Goal: Information Seeking & Learning: Check status

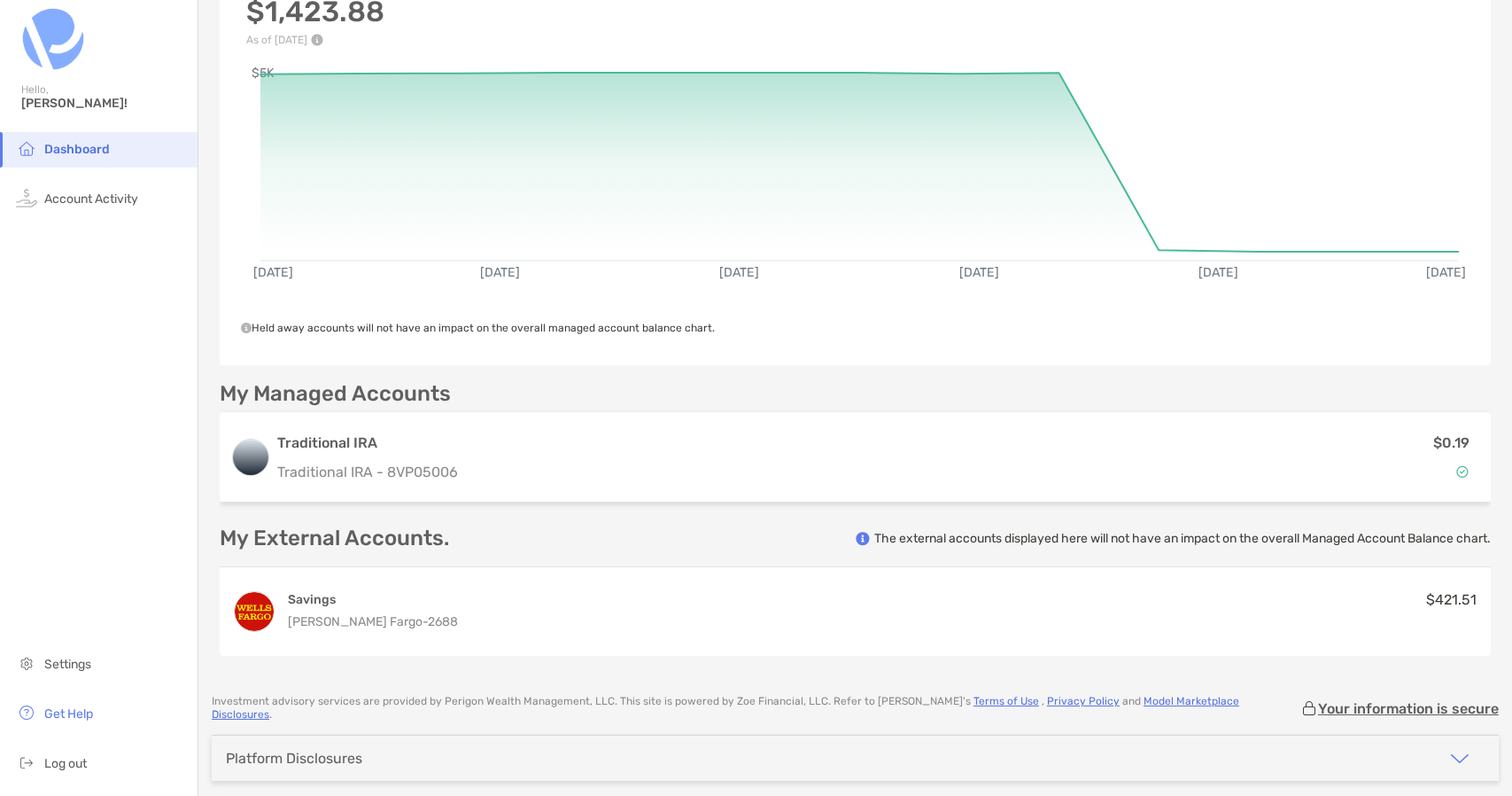
scroll to position [136, 0]
click at [97, 193] on span "Account Activity" at bounding box center [91, 199] width 93 height 15
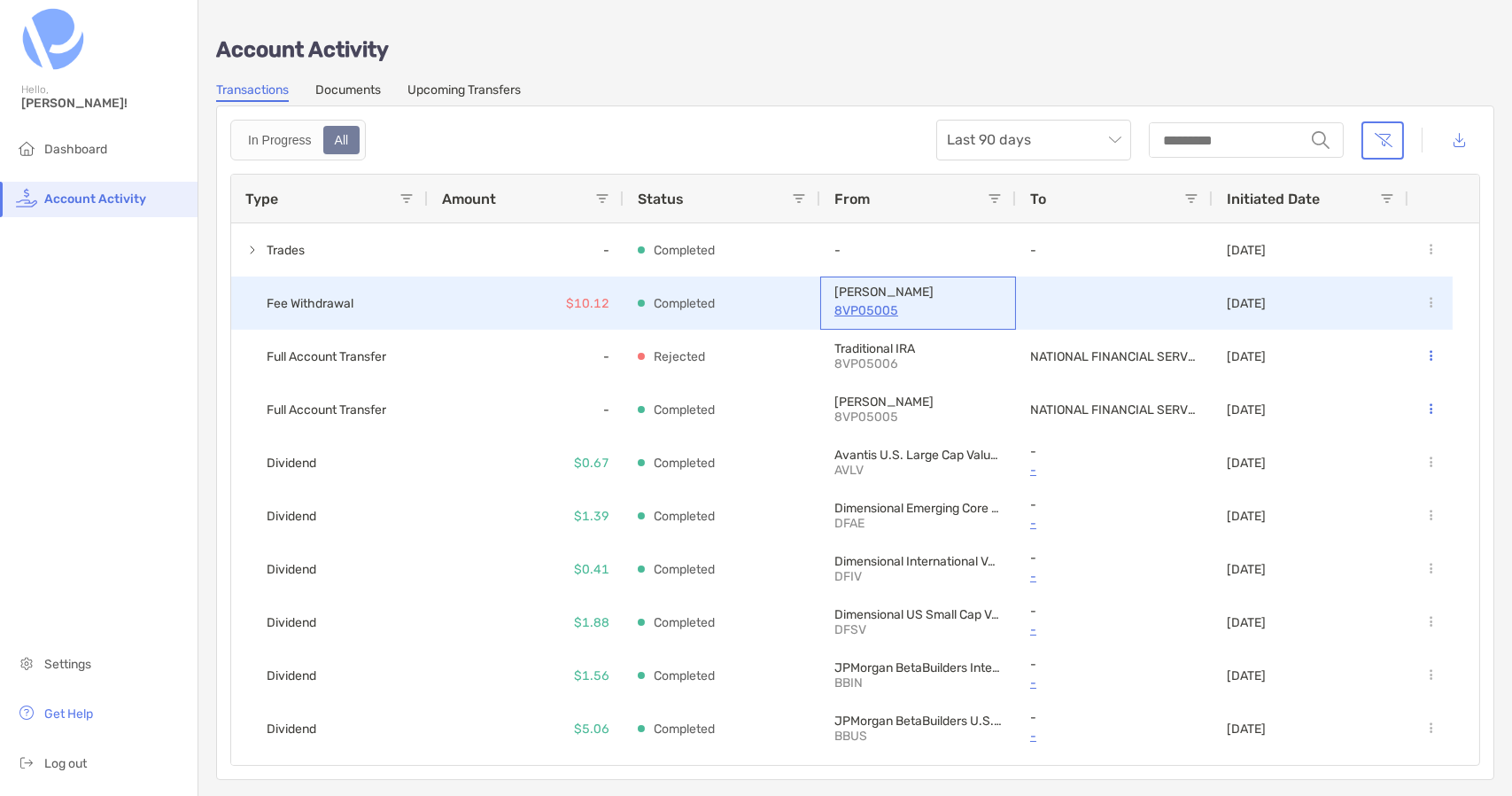
click at [865, 310] on p "8VP05005" at bounding box center [917, 310] width 167 height 22
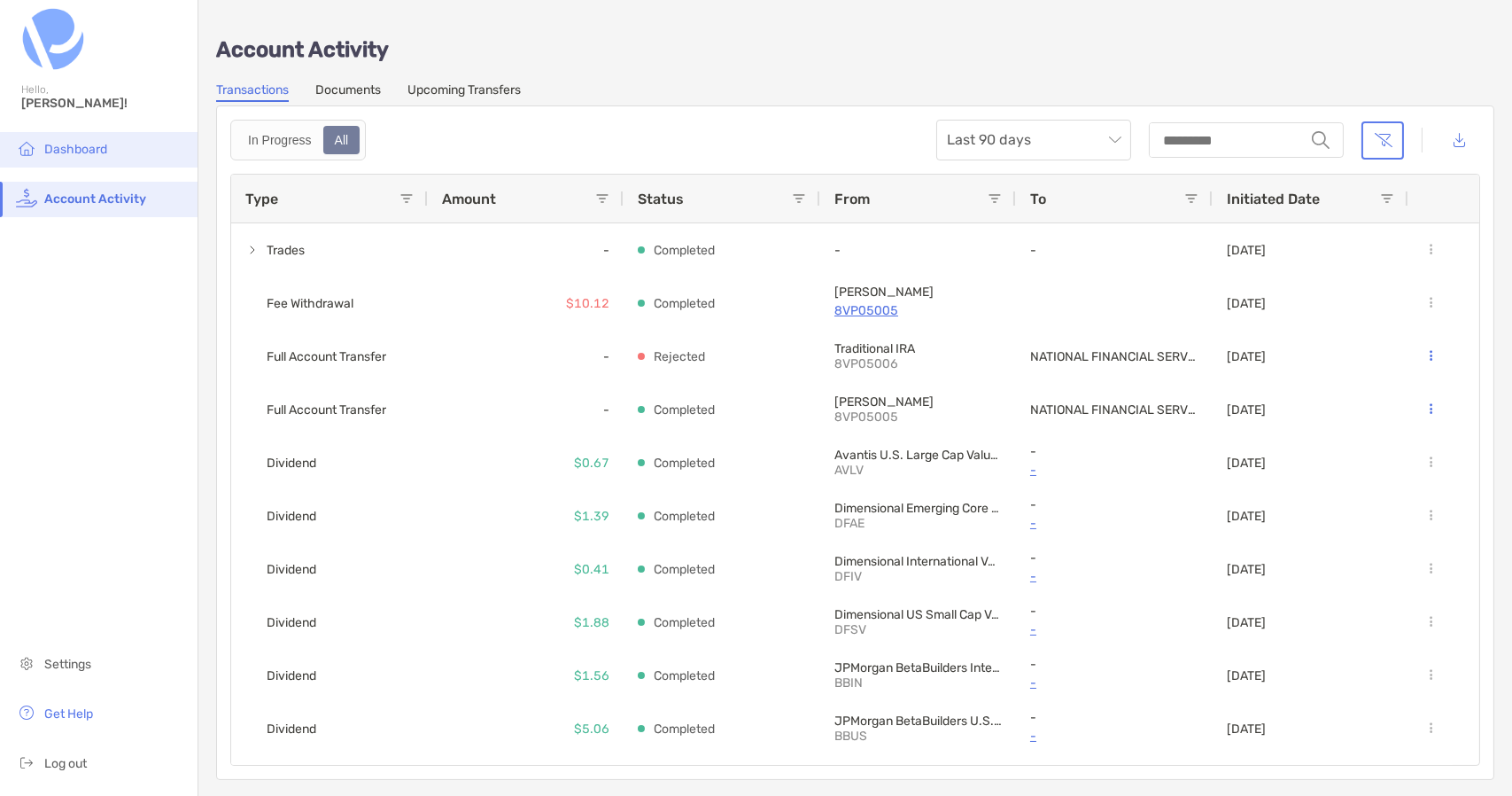
click at [103, 157] on li "Dashboard" at bounding box center [98, 150] width 197 height 36
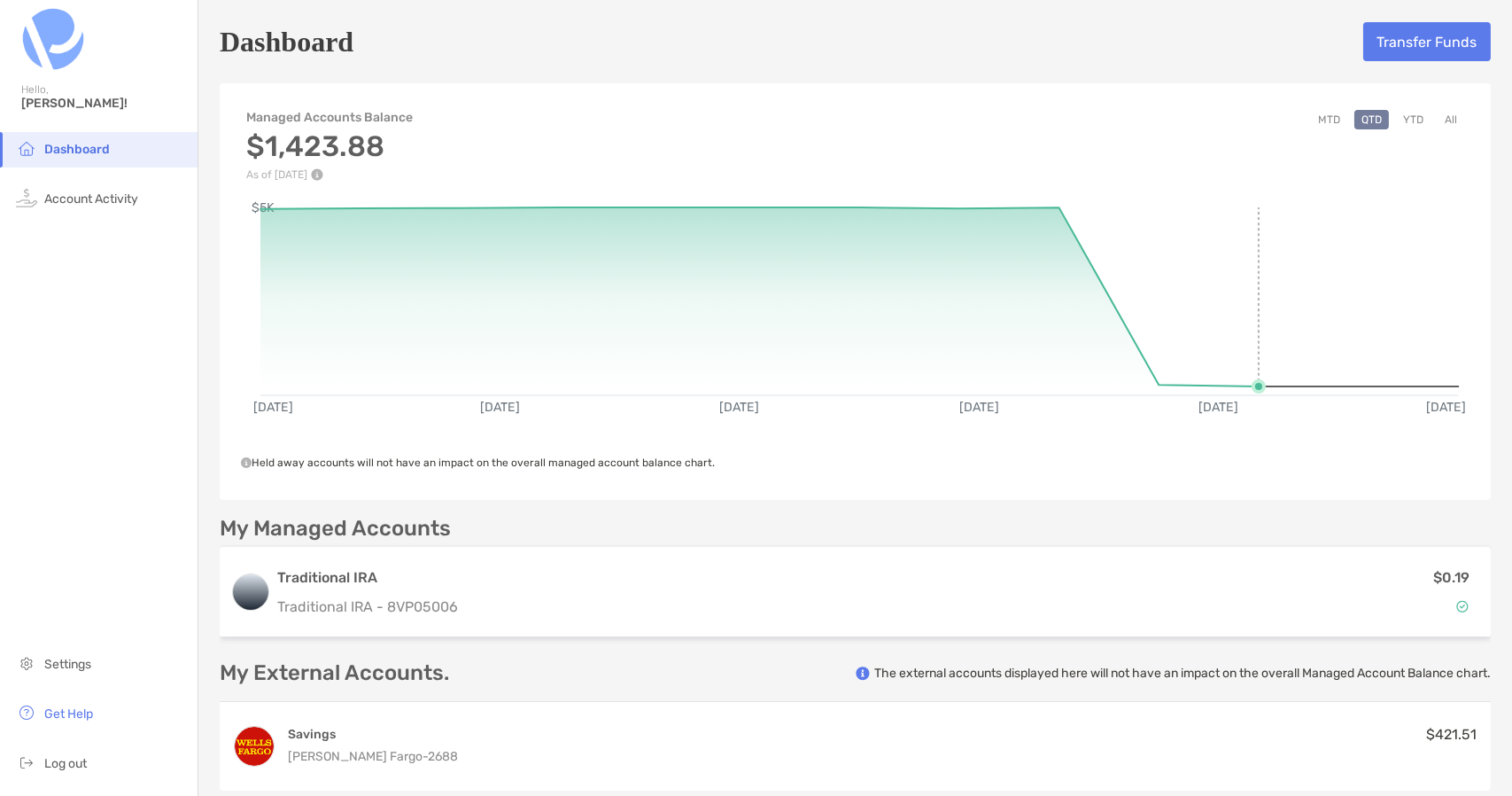
scroll to position [89, 0]
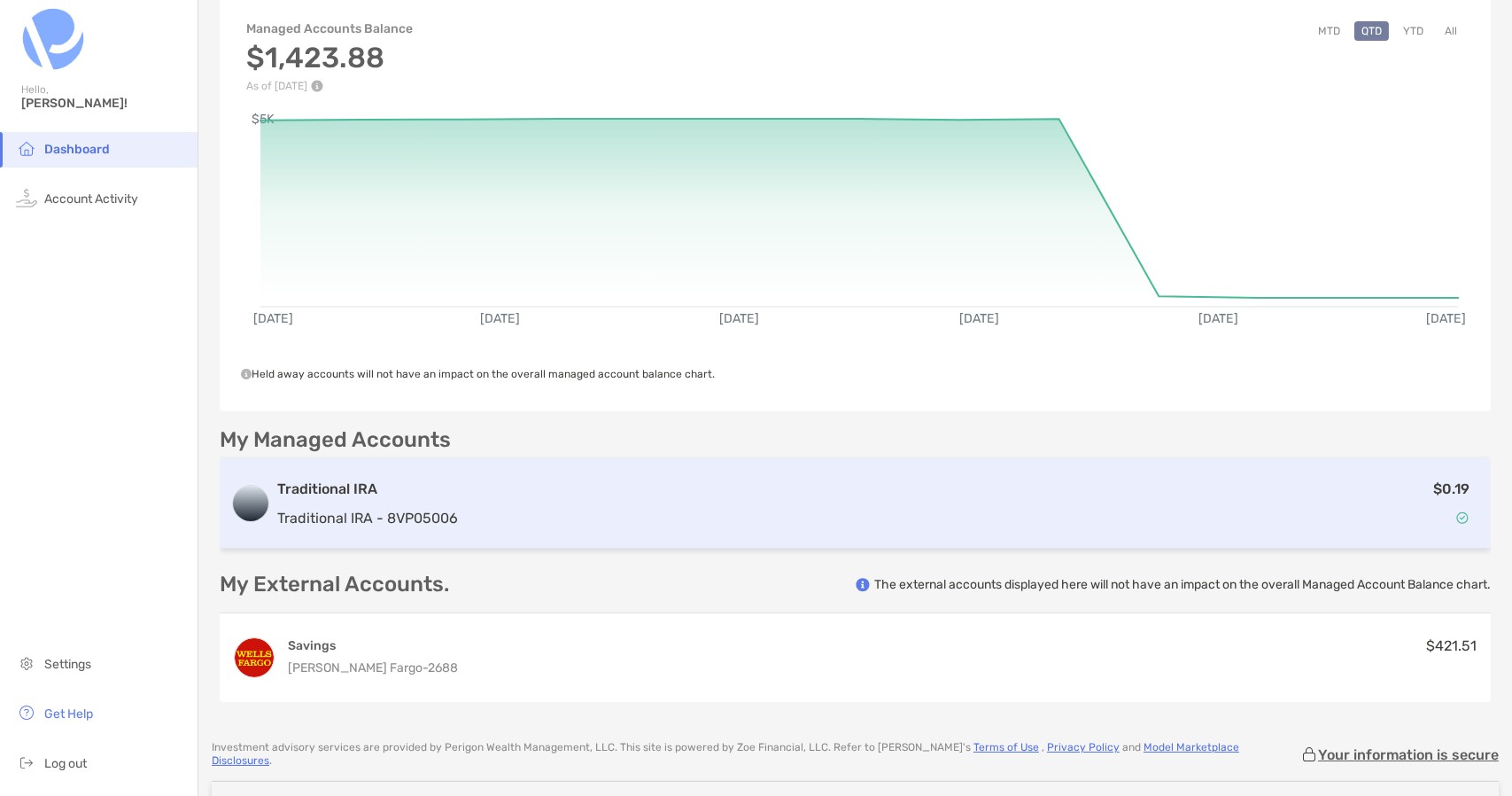
click at [912, 500] on div "$0.19" at bounding box center [973, 503] width 1016 height 51
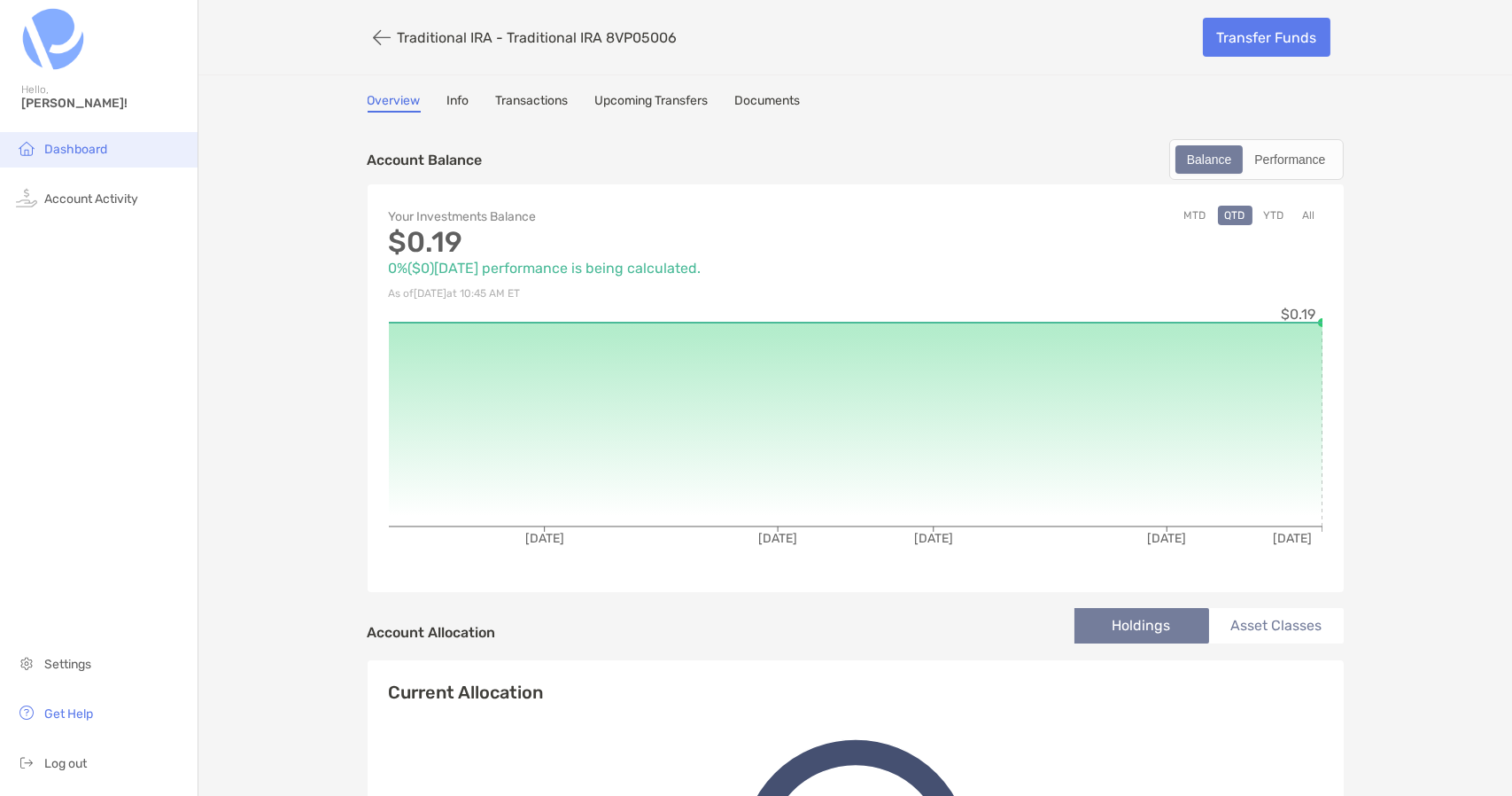
click at [77, 141] on li "Dashboard" at bounding box center [98, 150] width 197 height 36
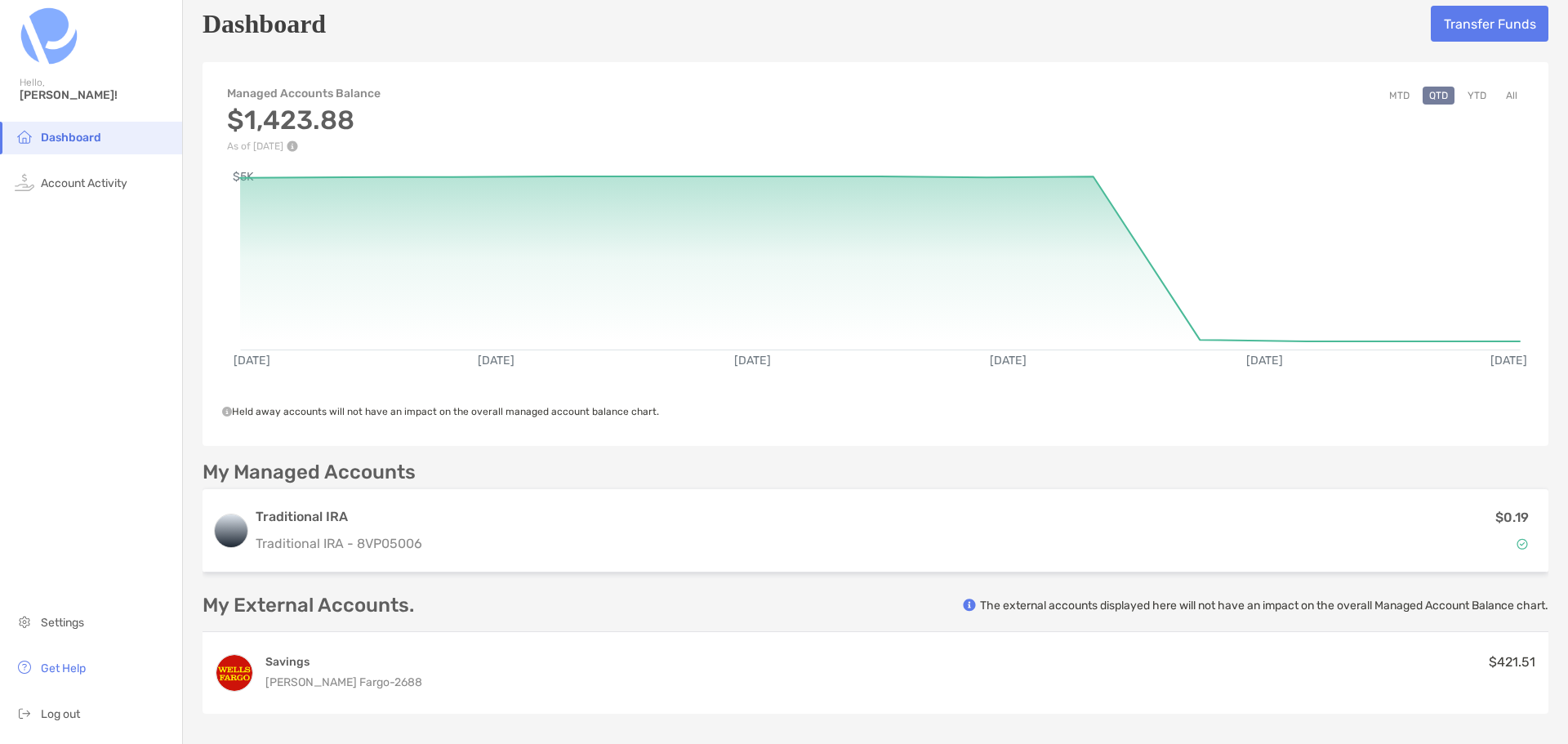
scroll to position [16, 0]
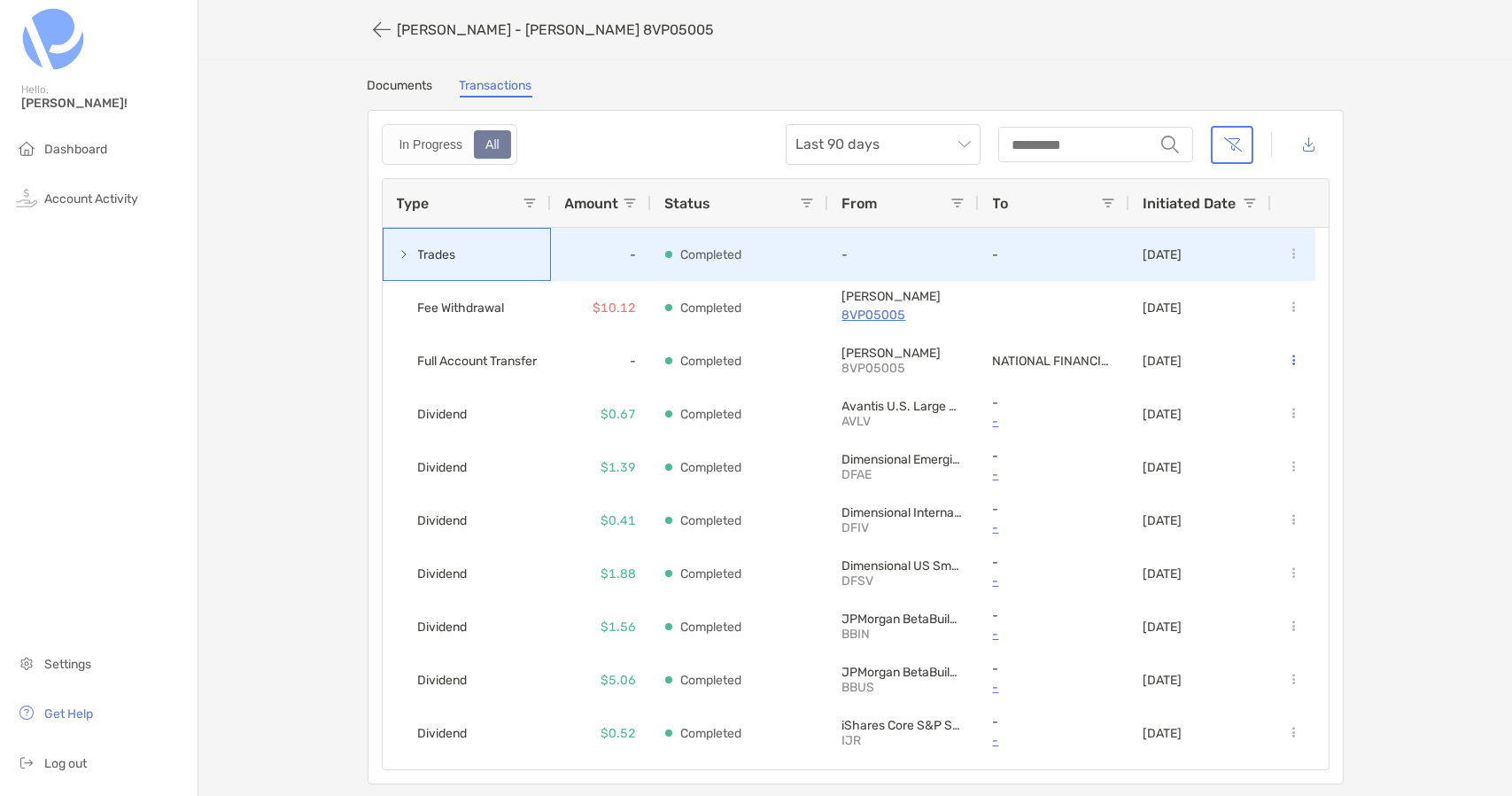
click at [396, 252] on span at bounding box center [403, 254] width 14 height 14
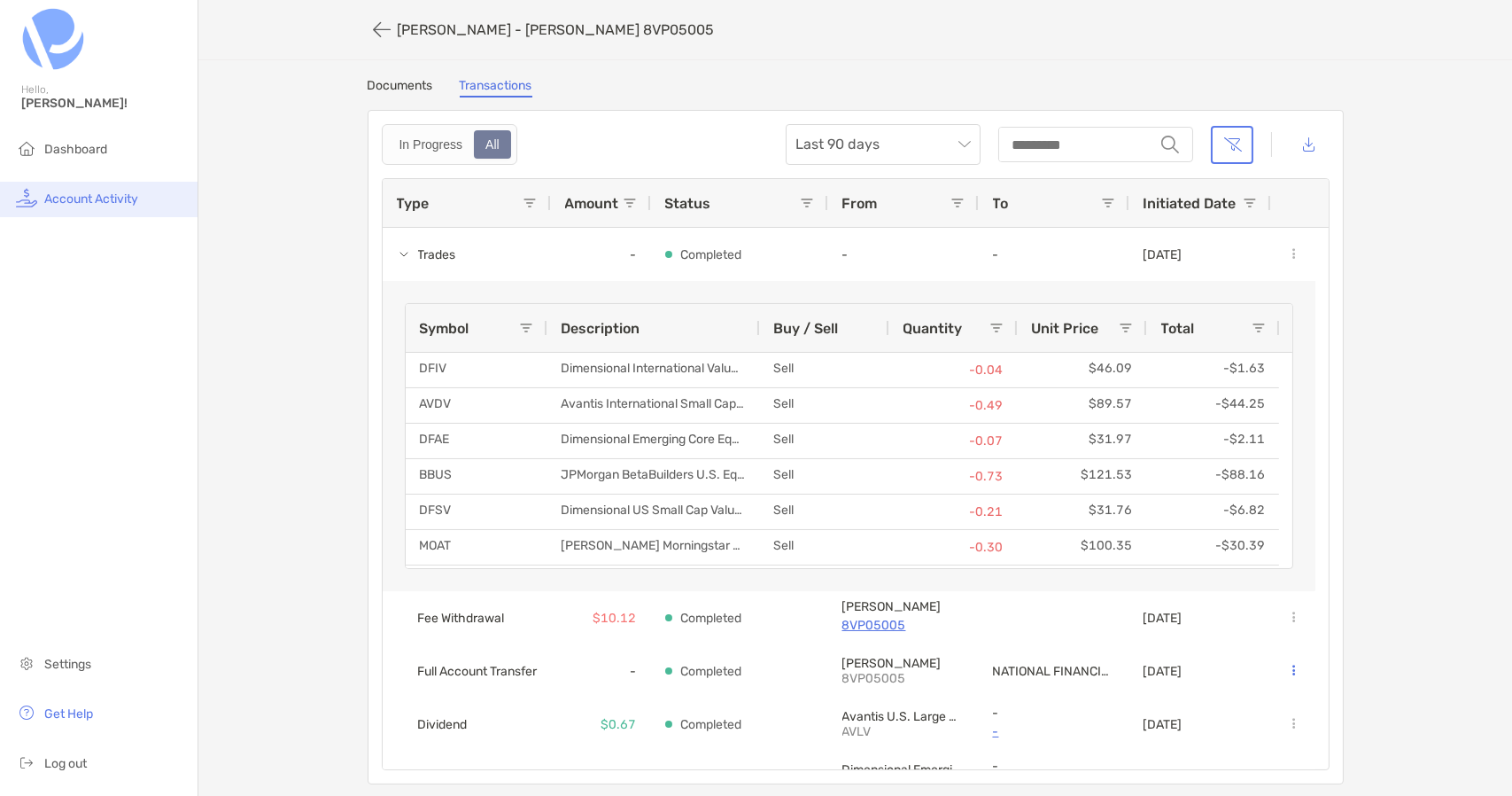
click at [82, 196] on span "Account Activity" at bounding box center [91, 199] width 93 height 15
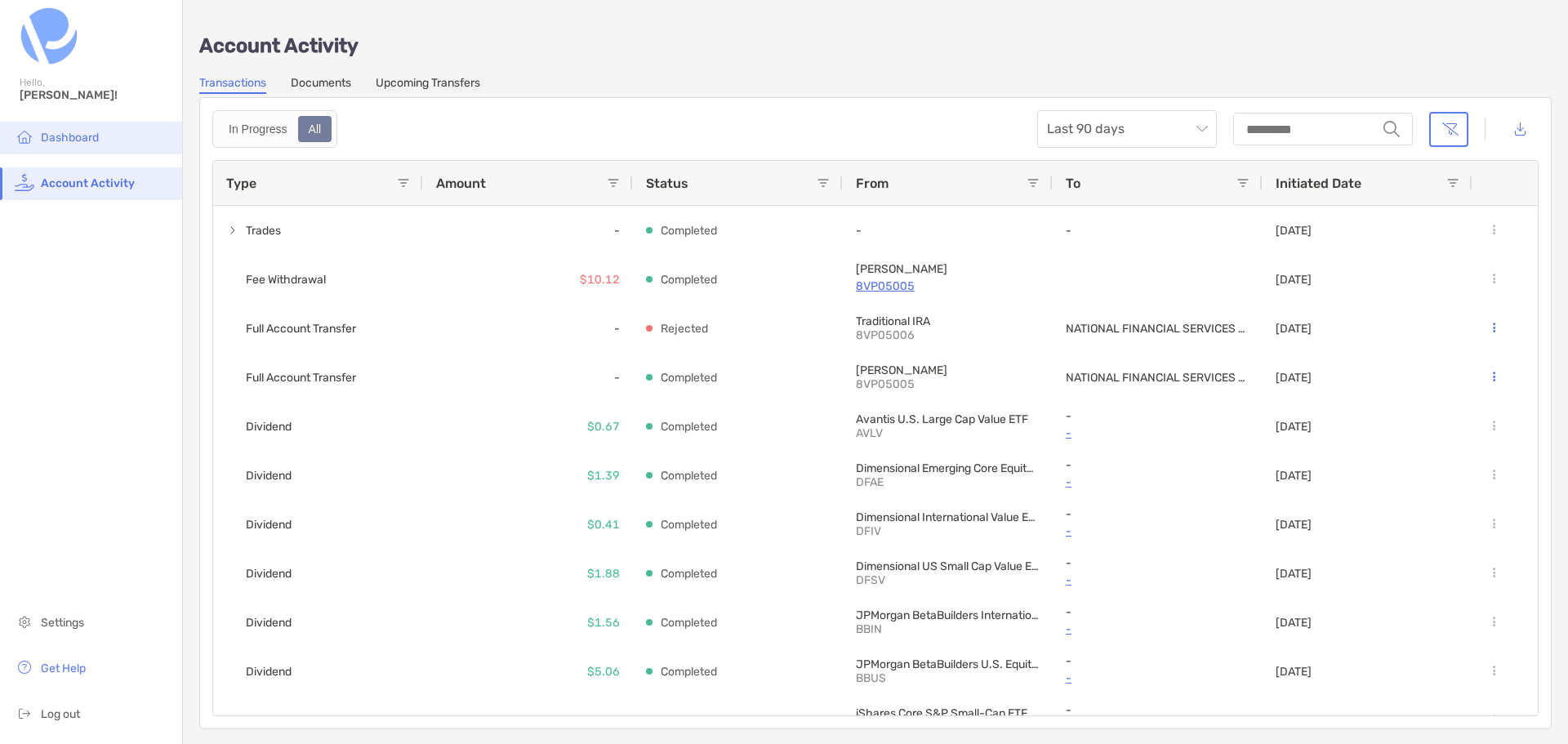
click at [60, 137] on span "Dashboard" at bounding box center [70, 137] width 58 height 14
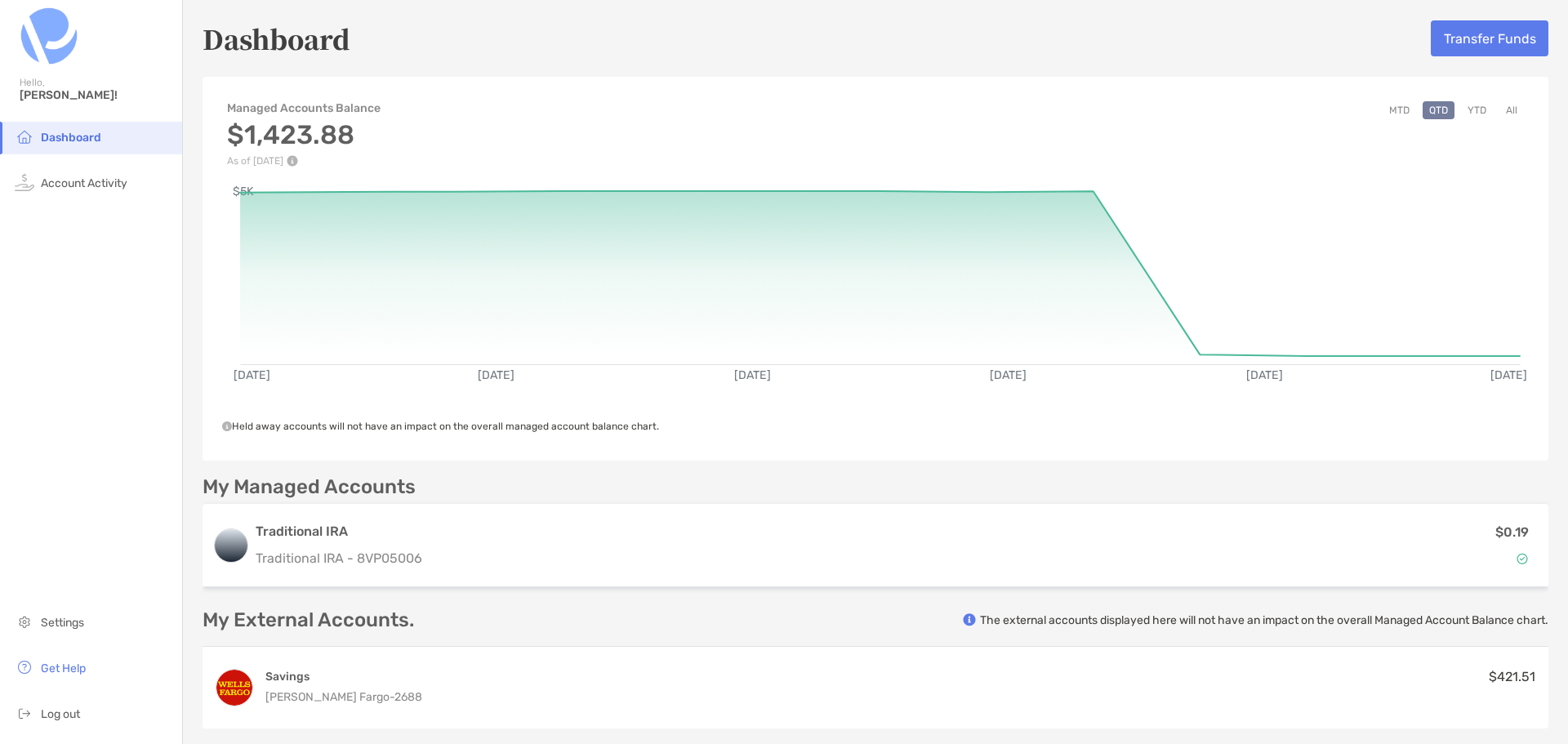
click at [1393, 111] on button "YTD" at bounding box center [1477, 110] width 32 height 18
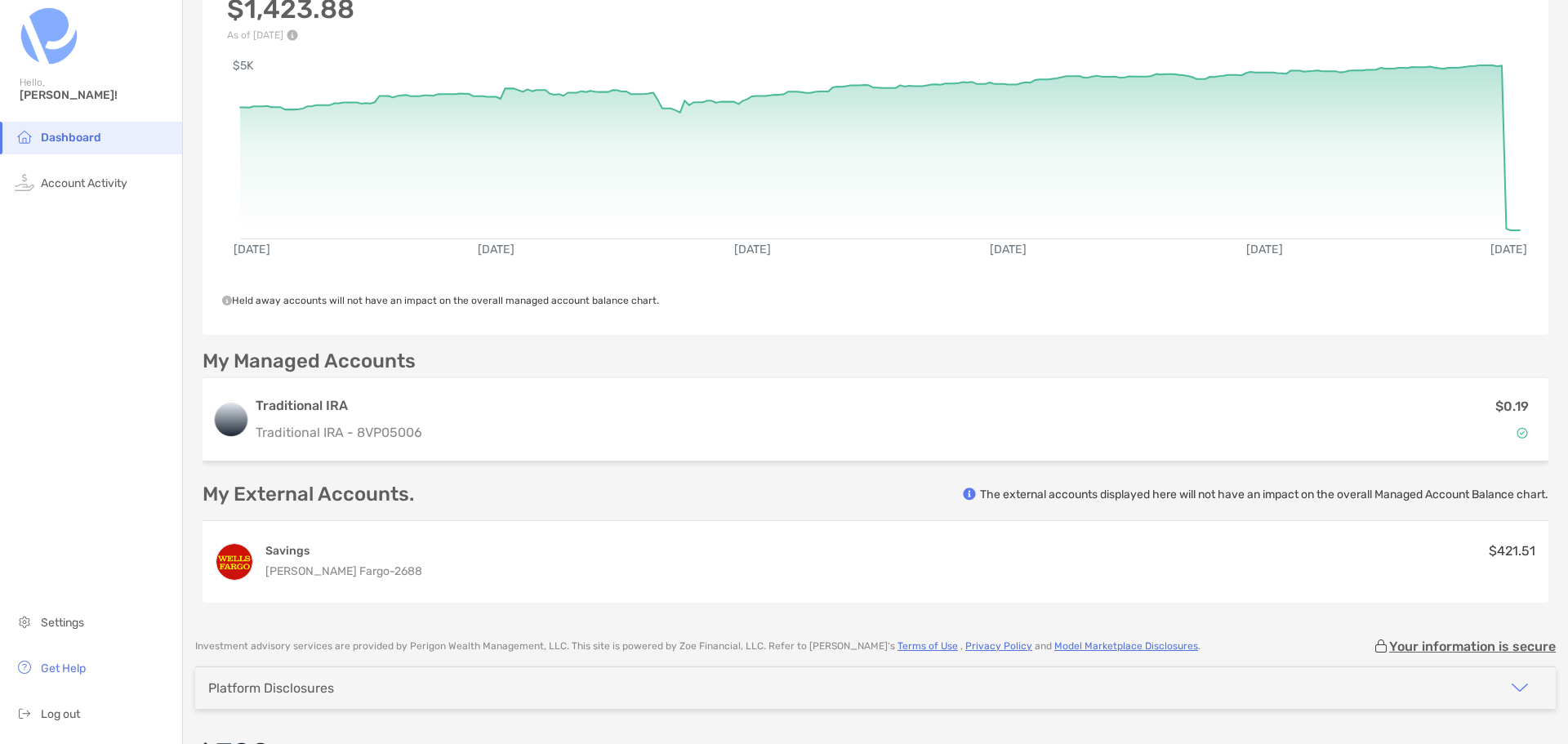
scroll to position [168, 0]
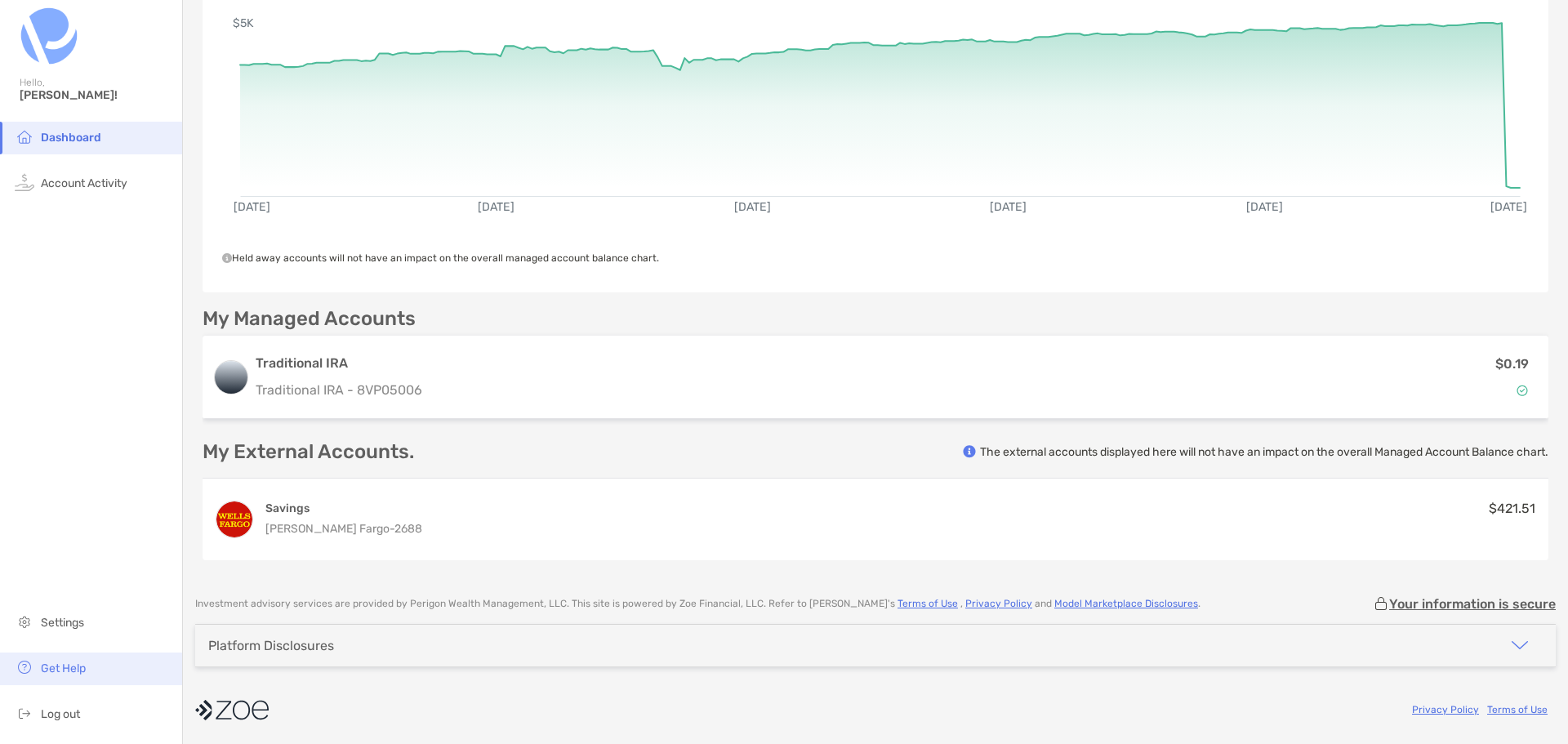
click at [58, 669] on span "Get Help" at bounding box center [64, 668] width 45 height 14
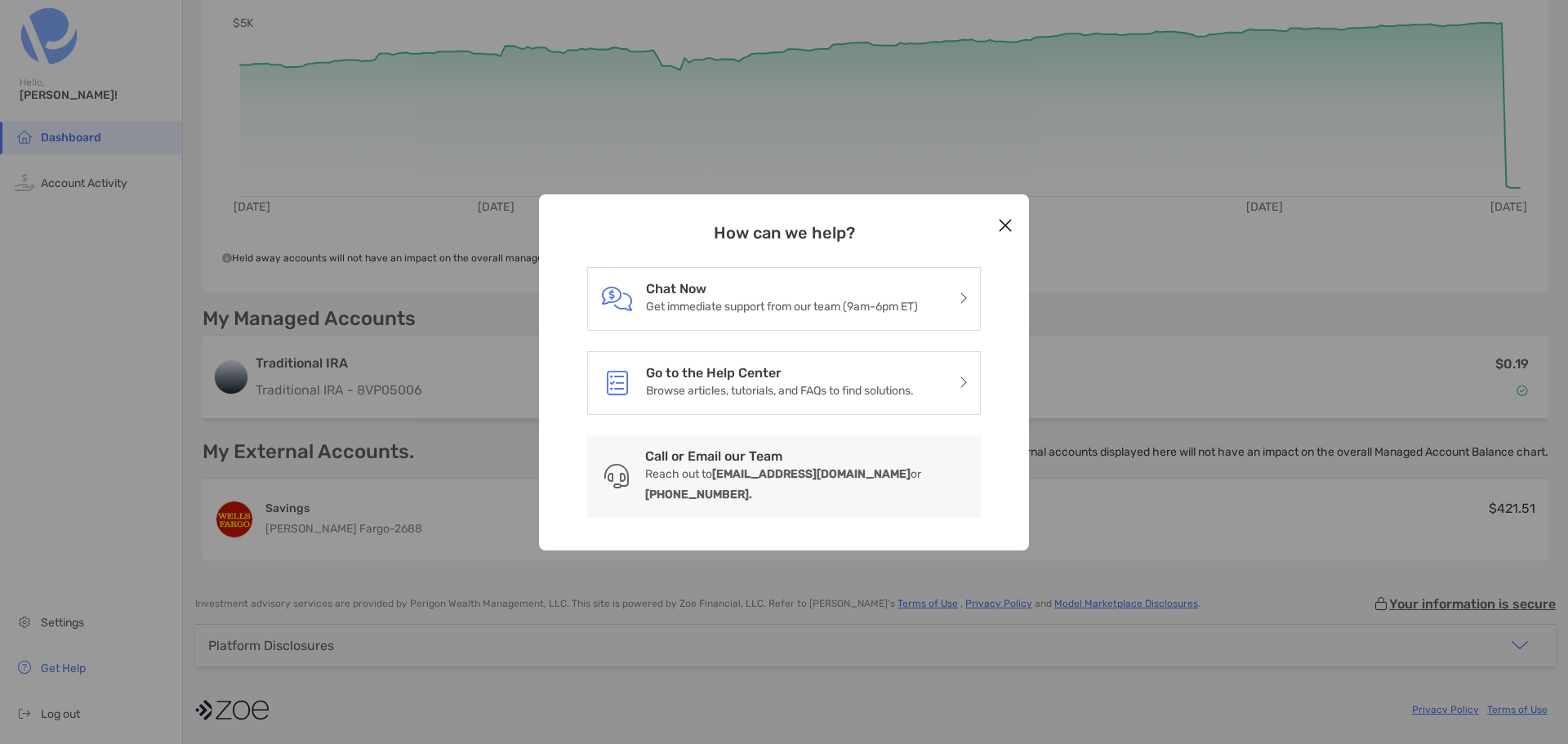
click at [1001, 235] on icon "Close modal" at bounding box center [1005, 225] width 15 height 20
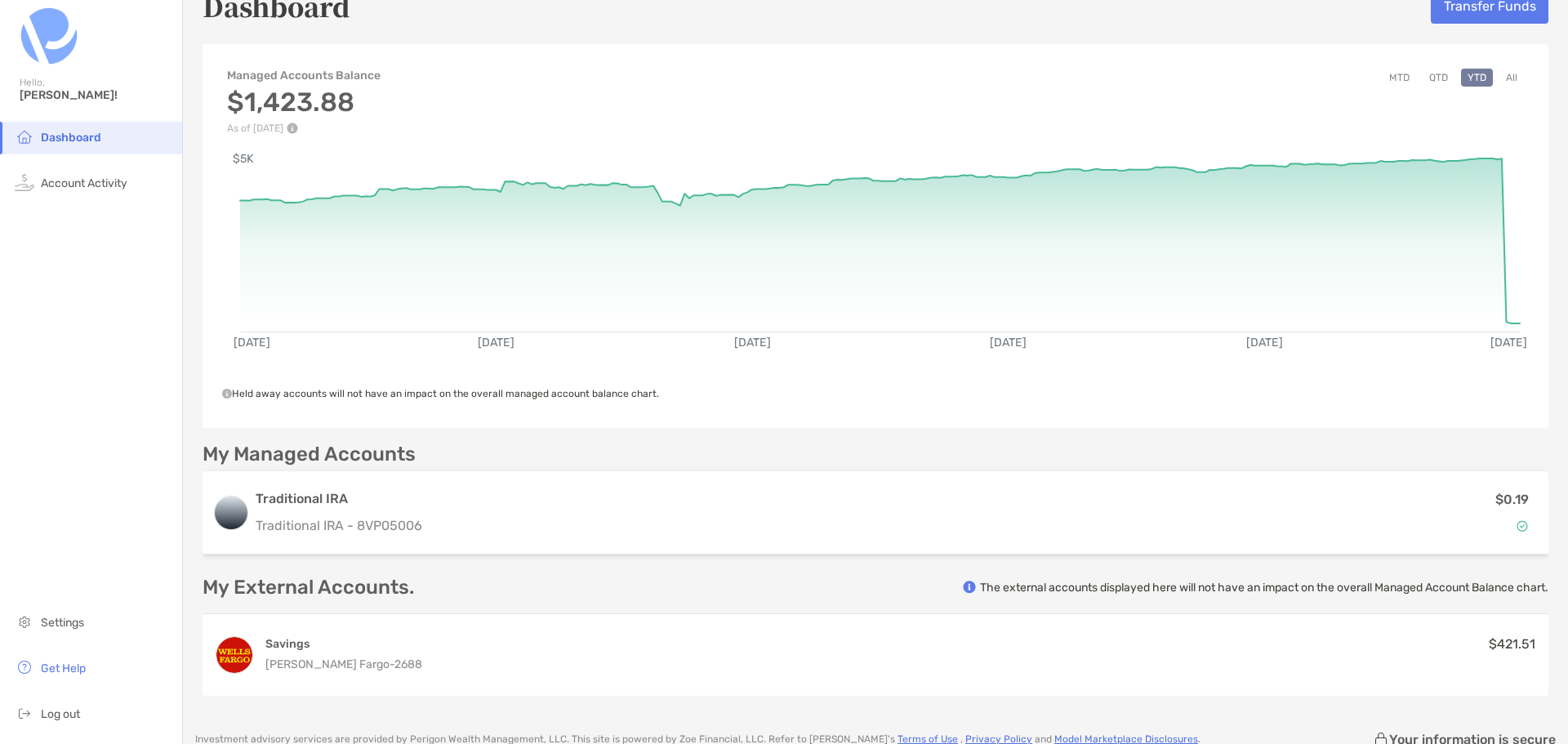
scroll to position [0, 0]
